Goal: Task Accomplishment & Management: Manage account settings

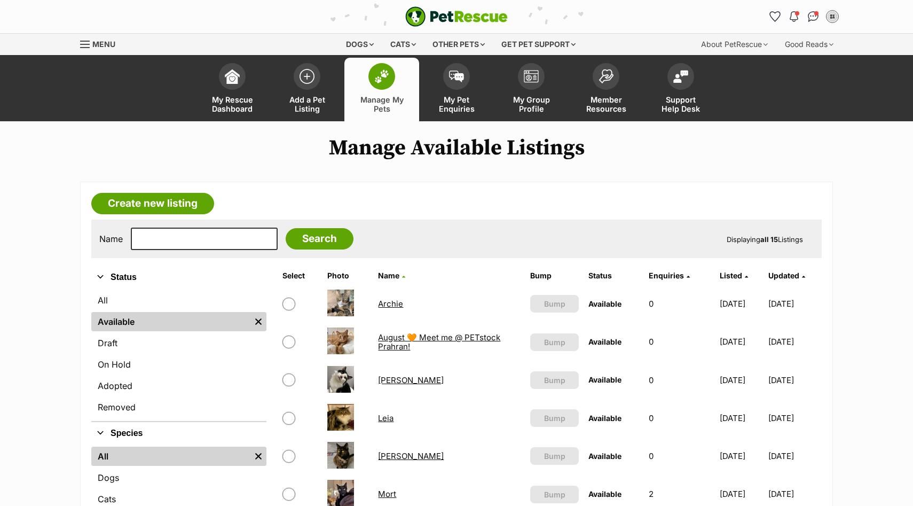
click at [385, 306] on link "Archie" at bounding box center [390, 304] width 25 height 10
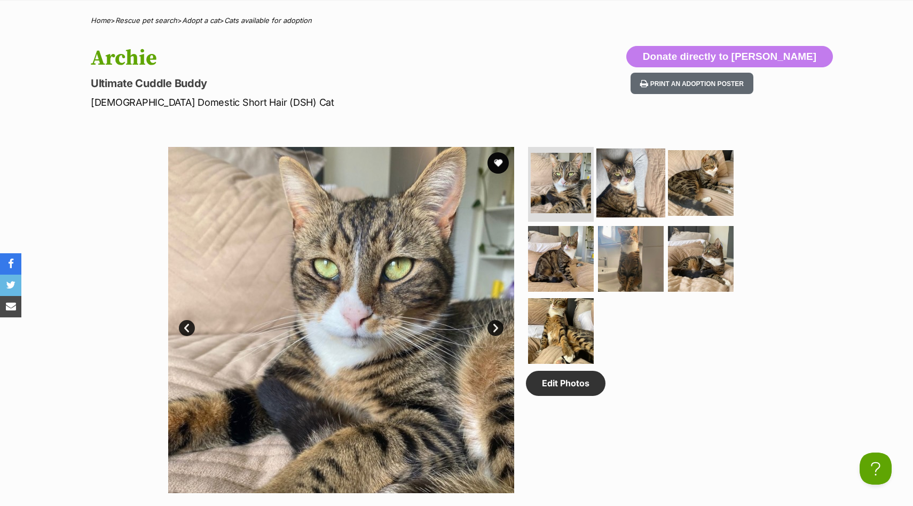
click at [617, 176] on img at bounding box center [631, 182] width 69 height 69
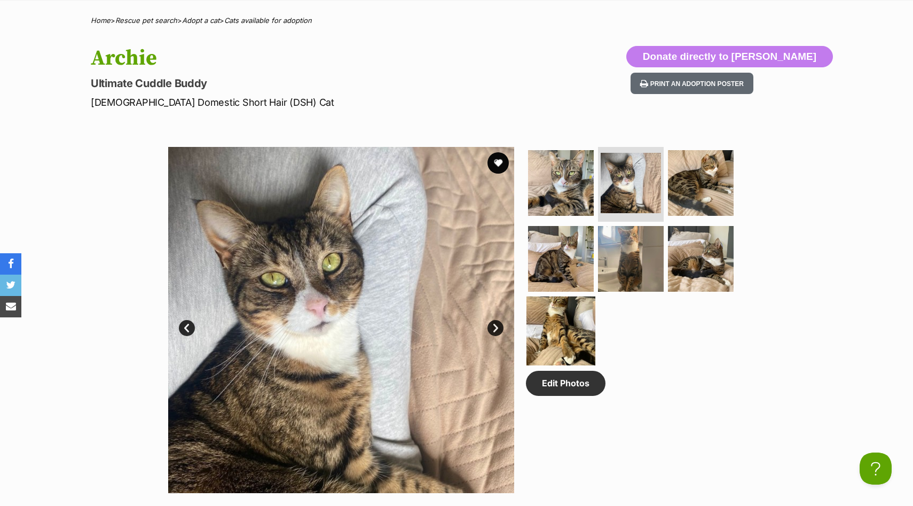
click at [542, 322] on img at bounding box center [561, 330] width 69 height 69
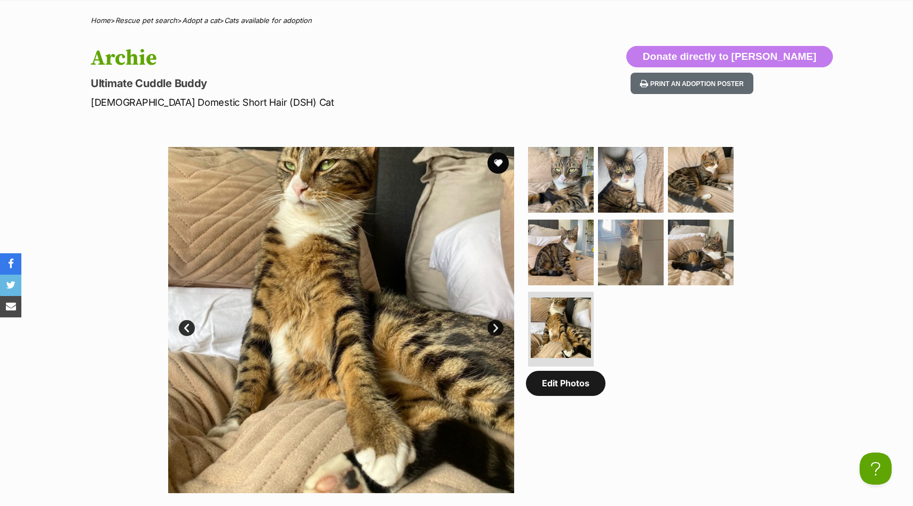
click at [555, 392] on link "Edit Photos" at bounding box center [566, 383] width 80 height 25
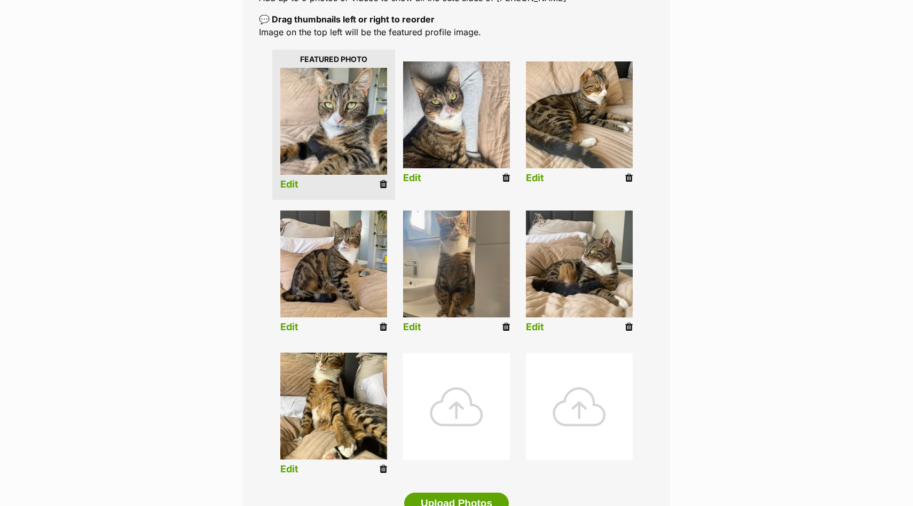
scroll to position [244, 0]
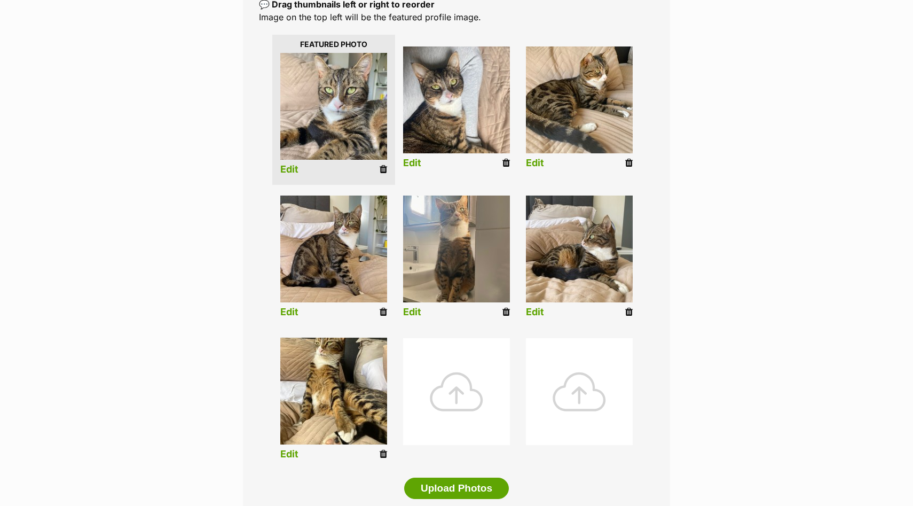
click at [287, 456] on link "Edit" at bounding box center [289, 454] width 18 height 11
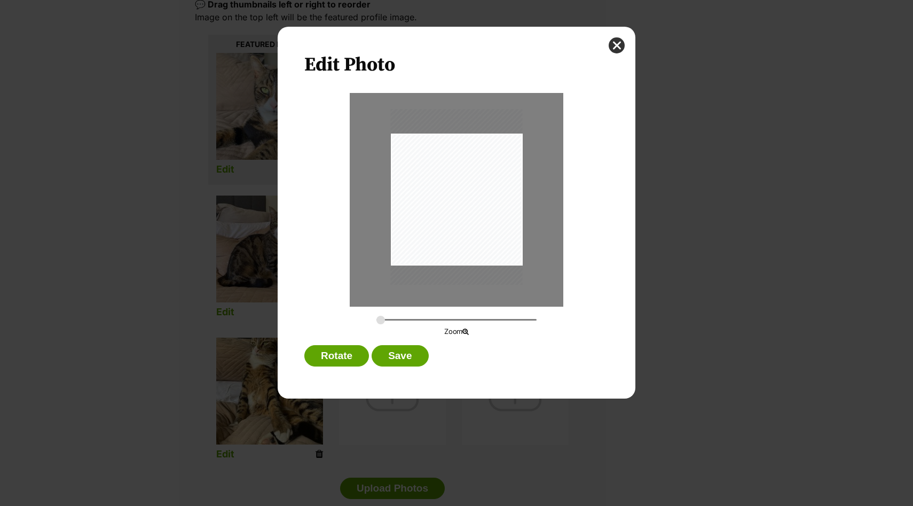
scroll to position [0, 0]
drag, startPoint x: 425, startPoint y: 221, endPoint x: 425, endPoint y: 245, distance: 24.0
click at [425, 245] on div "Dialog Window - Close (Press escape to close)" at bounding box center [457, 219] width 132 height 176
click at [407, 354] on button "Save" at bounding box center [400, 355] width 57 height 21
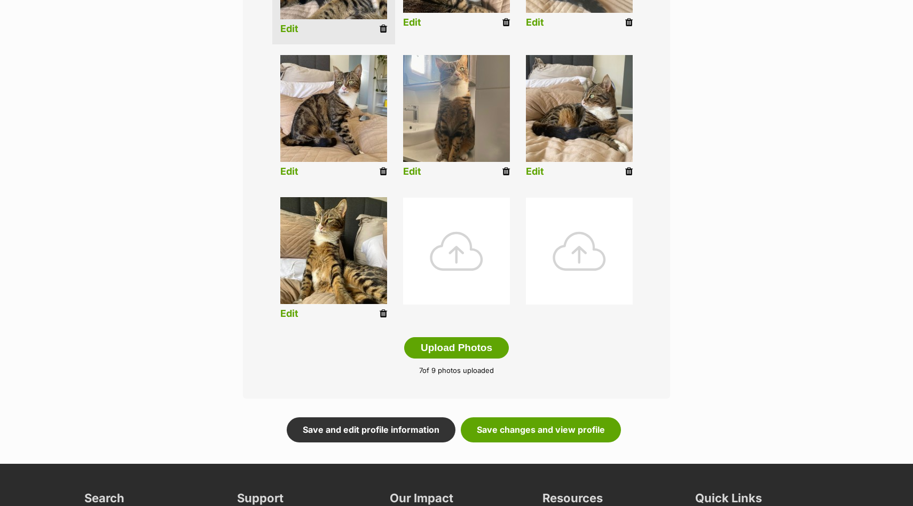
scroll to position [389, 0]
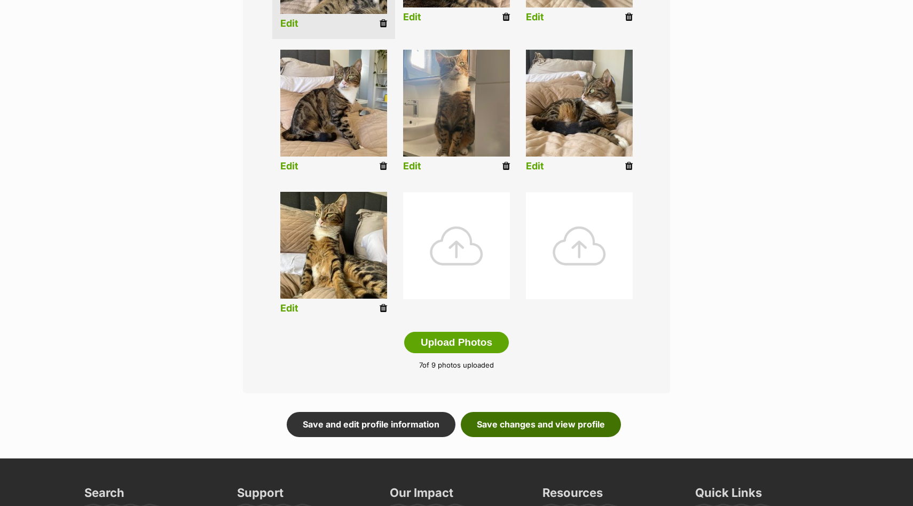
click at [554, 419] on link "Save changes and view profile" at bounding box center [541, 424] width 160 height 25
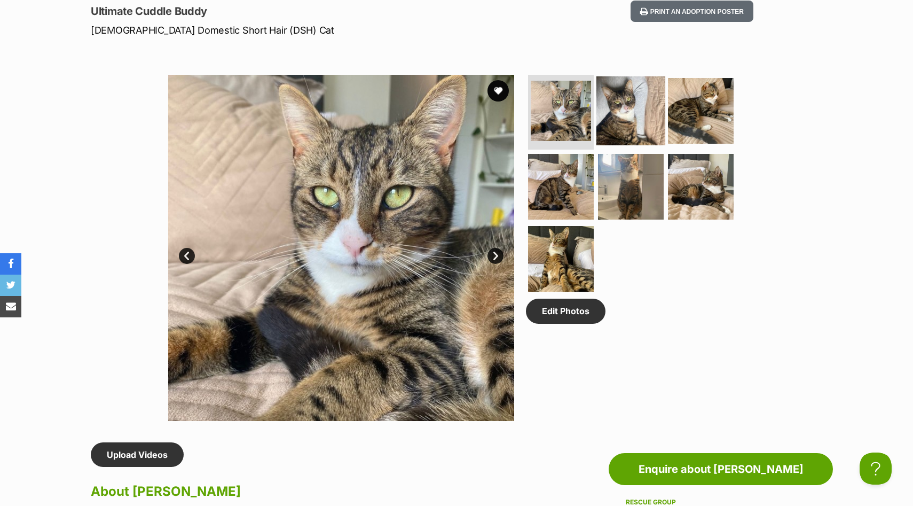
click at [630, 112] on img at bounding box center [631, 110] width 69 height 69
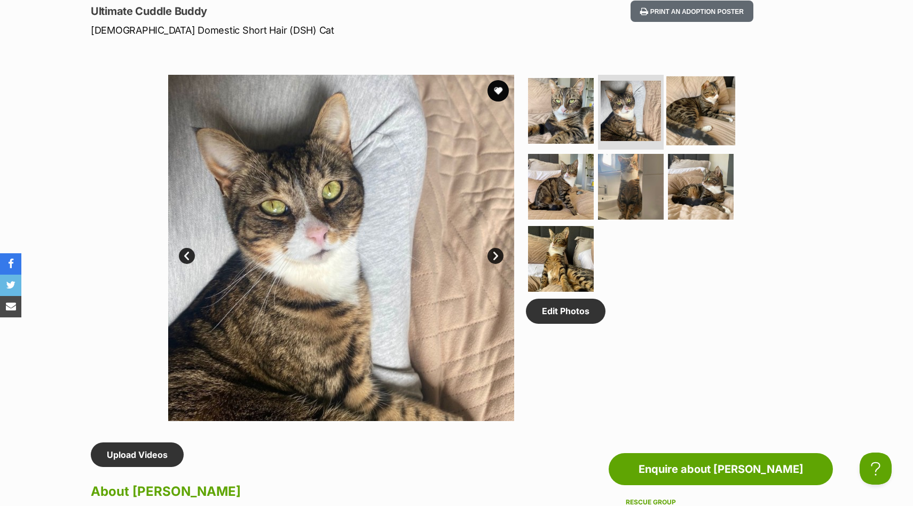
click at [691, 114] on img at bounding box center [701, 110] width 69 height 69
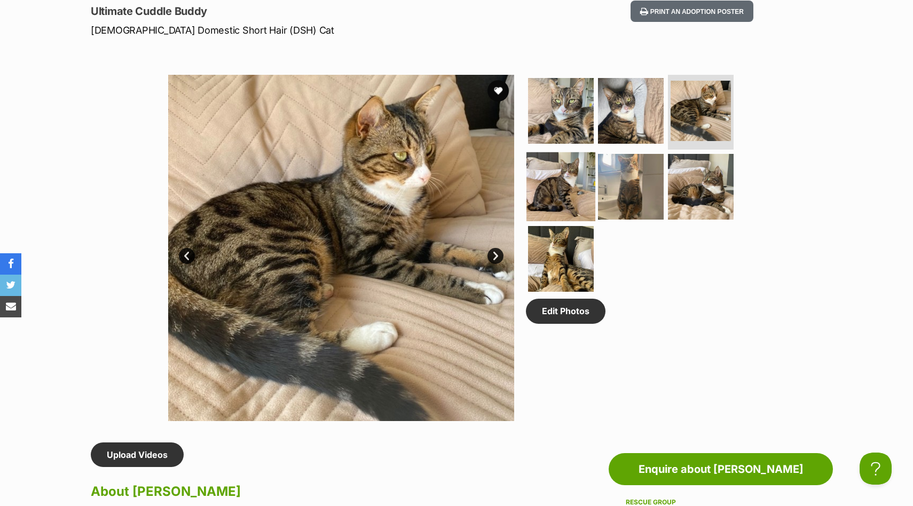
click at [565, 185] on img at bounding box center [561, 186] width 69 height 69
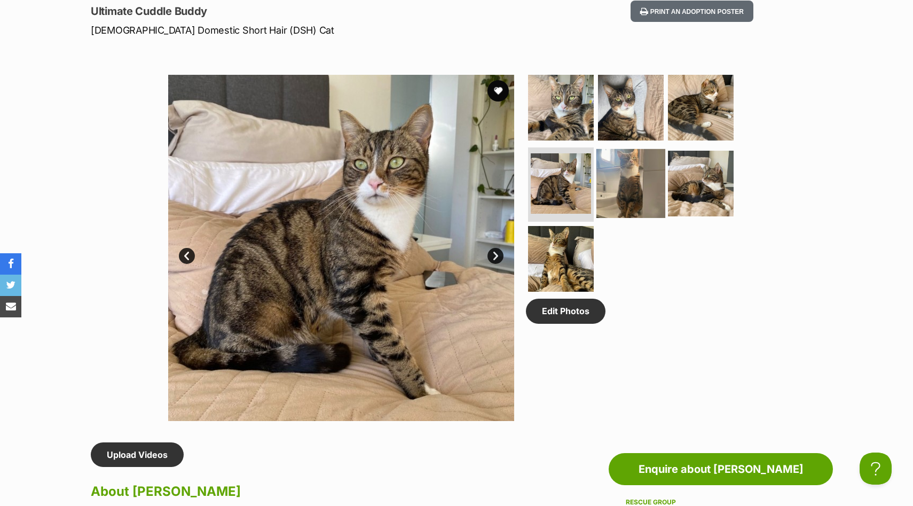
click at [616, 198] on img at bounding box center [631, 182] width 69 height 69
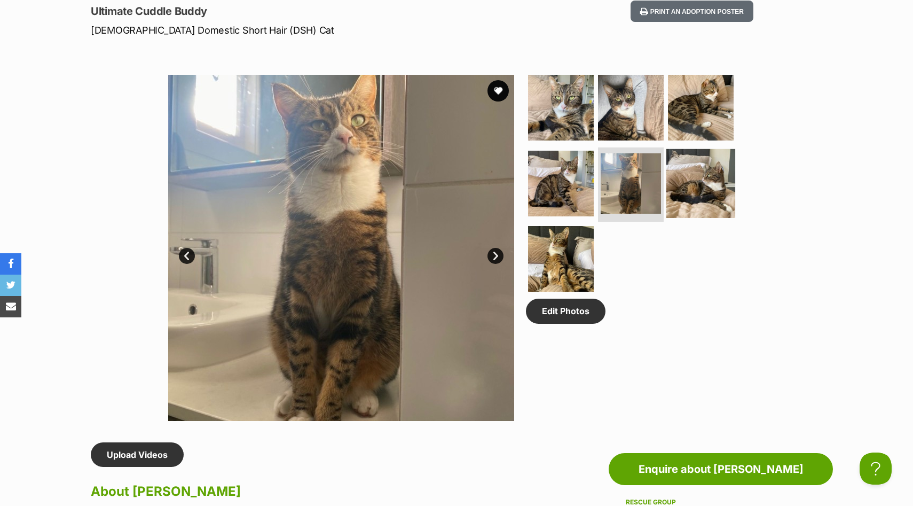
click at [694, 197] on img at bounding box center [701, 182] width 69 height 69
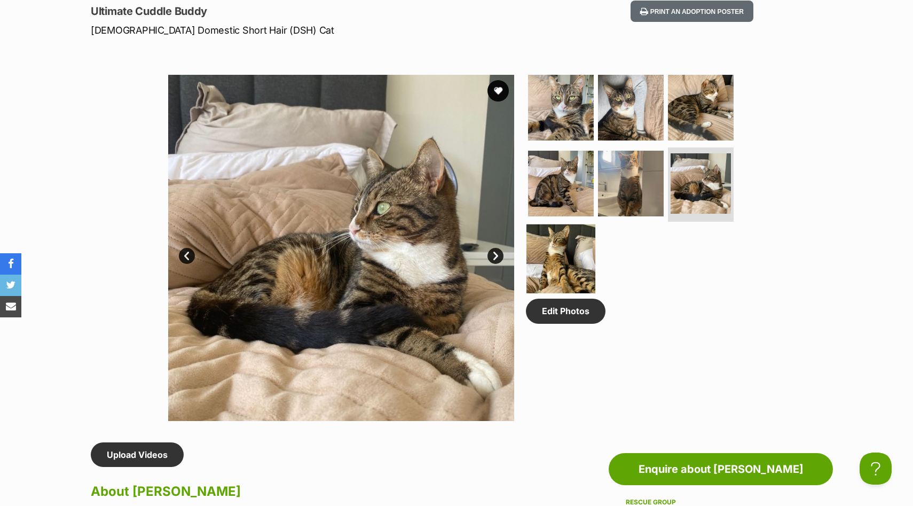
click at [569, 258] on img at bounding box center [561, 258] width 69 height 69
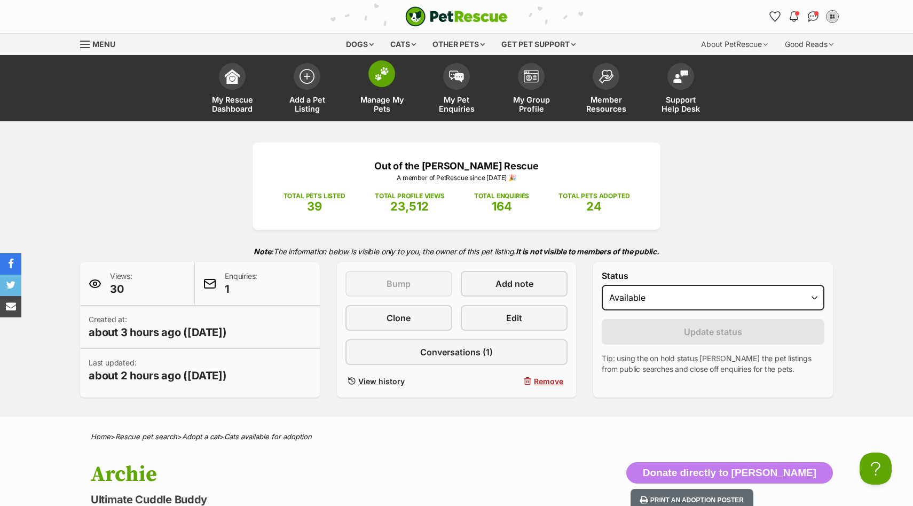
click at [381, 84] on span at bounding box center [382, 73] width 27 height 27
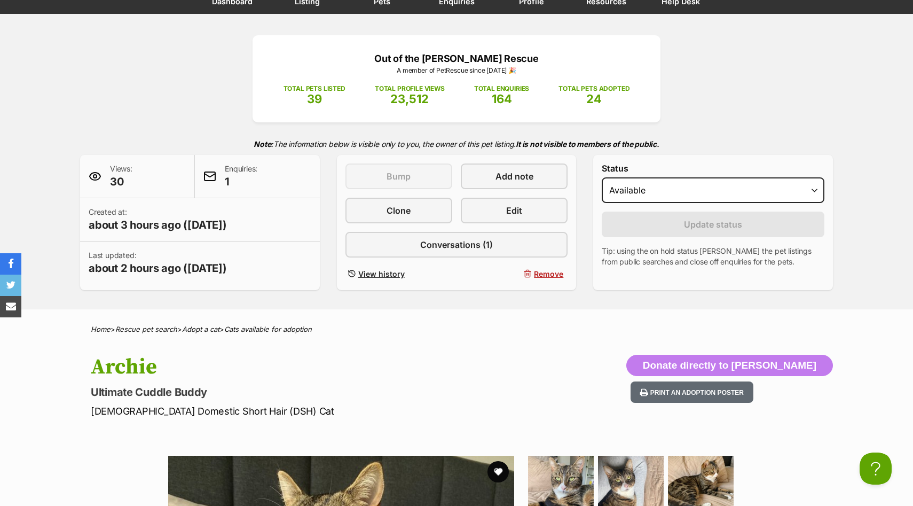
scroll to position [563, 0]
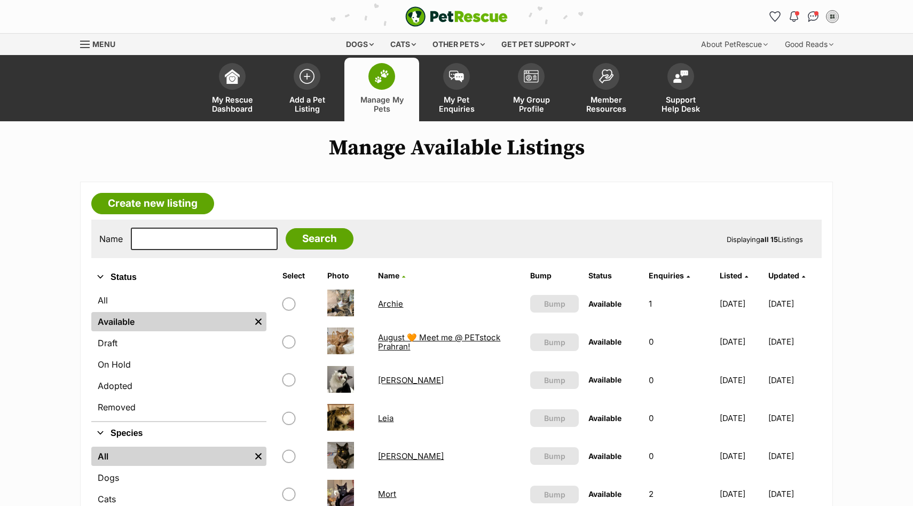
click at [386, 306] on link "Archie" at bounding box center [390, 304] width 25 height 10
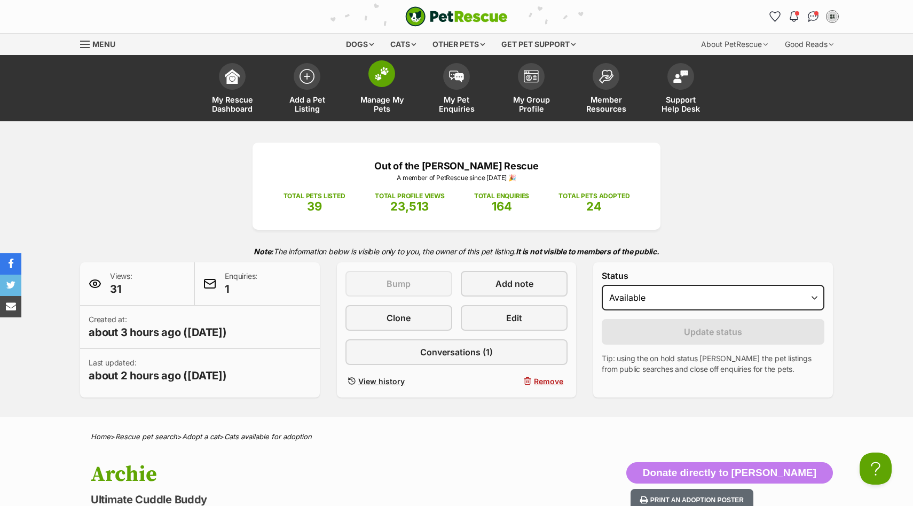
click at [391, 91] on link "Manage My Pets" at bounding box center [381, 90] width 75 height 64
